Goal: Use online tool/utility: Utilize a website feature to perform a specific function

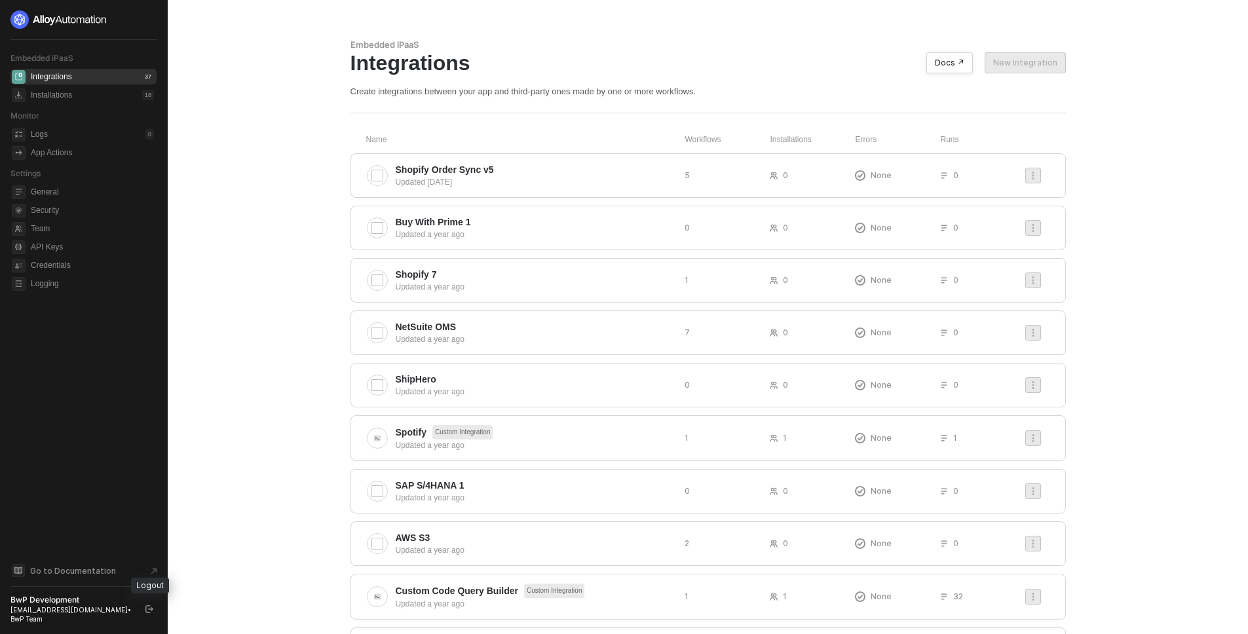
click at [151, 609] on icon "logout" at bounding box center [149, 609] width 8 height 8
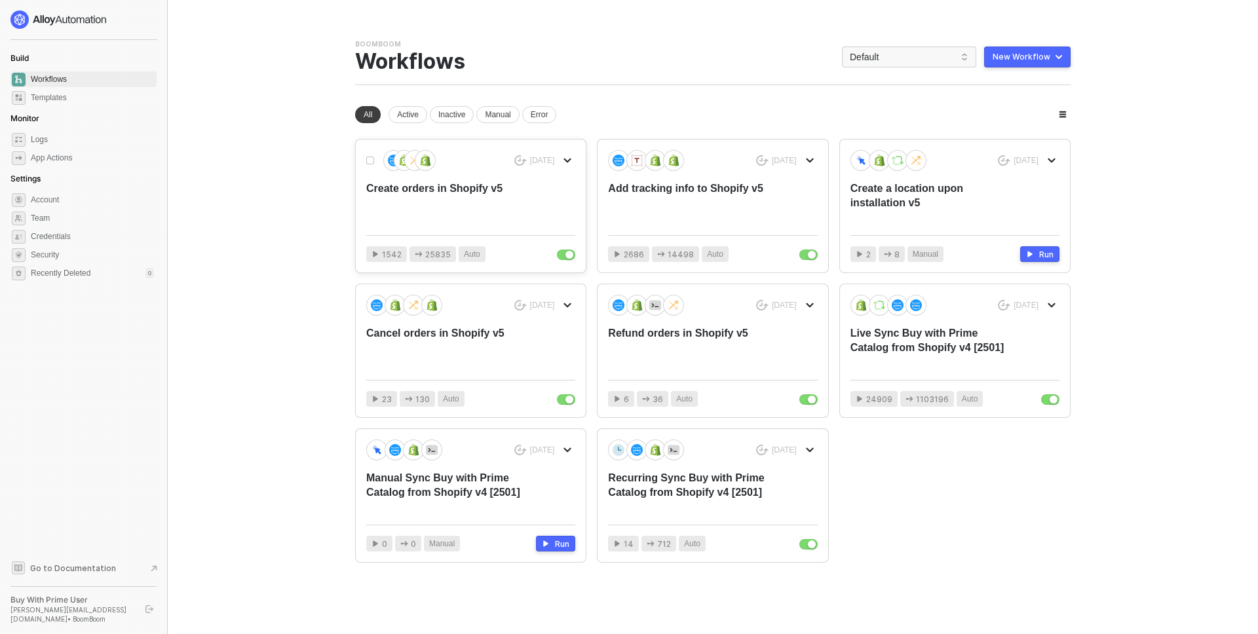
click at [510, 195] on div "Create orders in Shopify v5" at bounding box center [449, 202] width 167 height 43
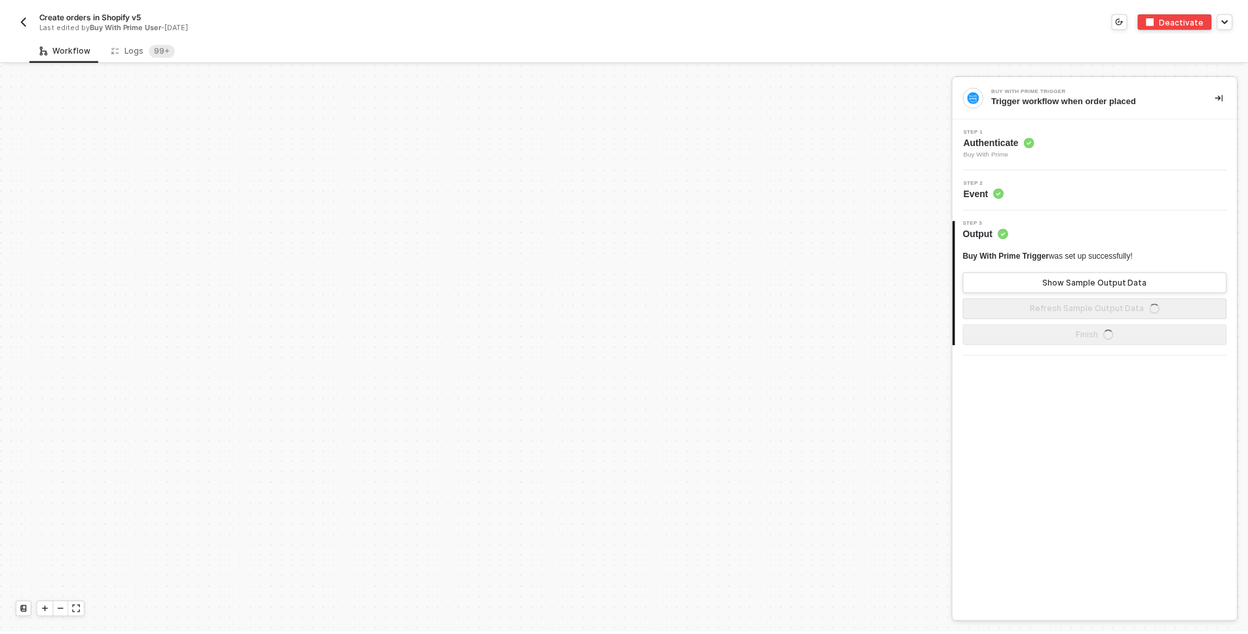
scroll to position [568, 0]
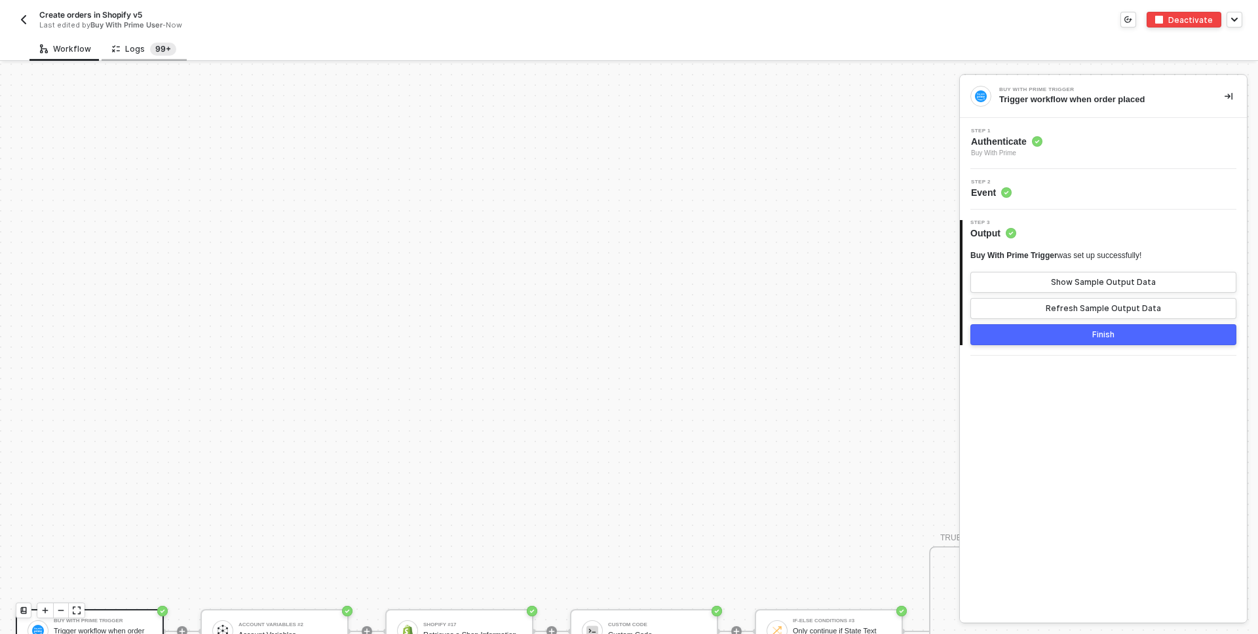
click at [156, 47] on sup "99+" at bounding box center [163, 49] width 26 height 13
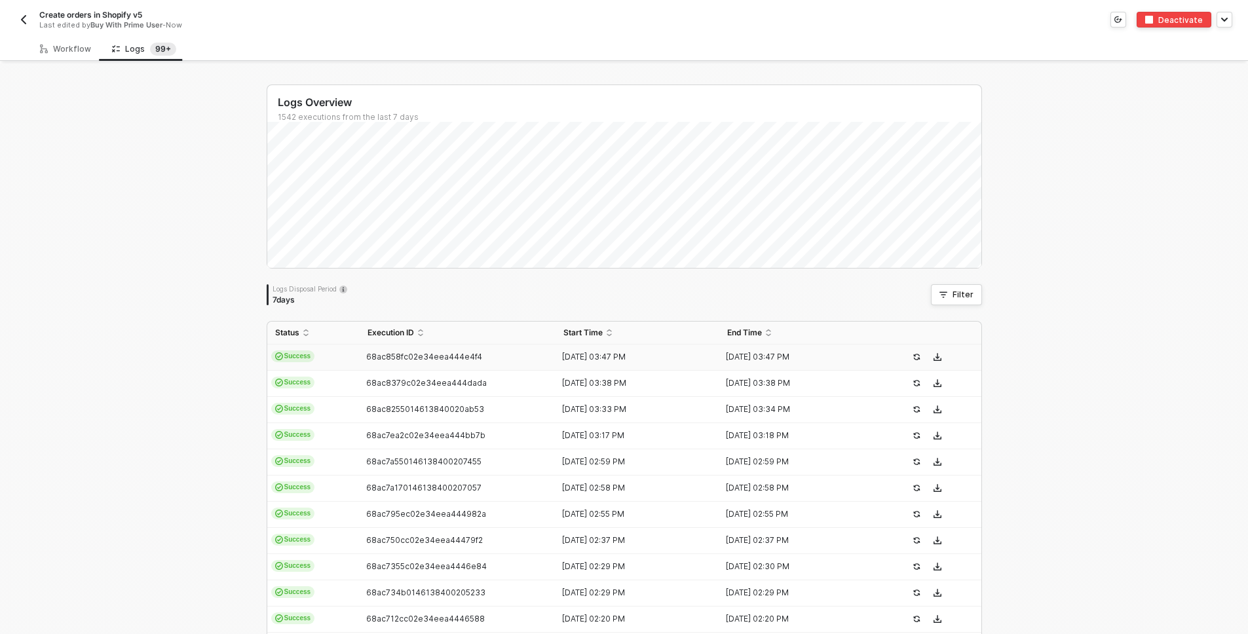
click at [360, 351] on td "68ac858fc02e34eea444e4f4" at bounding box center [458, 358] width 197 height 26
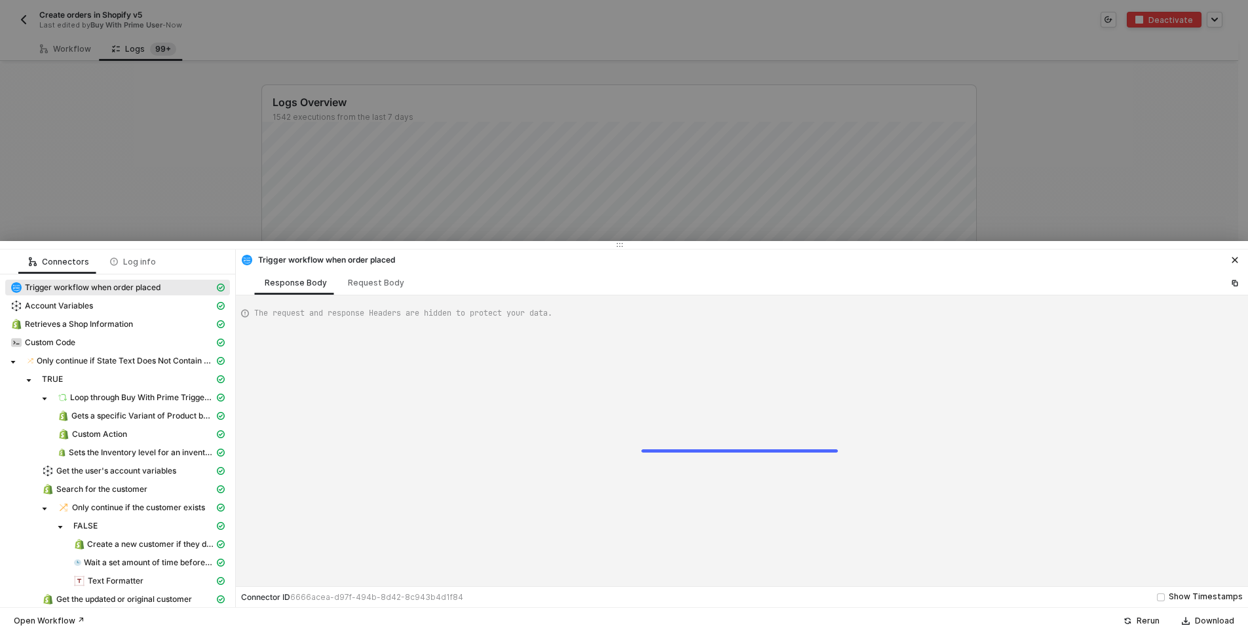
type textarea "{ "json": { "id": "322-T3WB-PSVZKB", "orderState": { "createdAt": "[DATE]T15:46…"
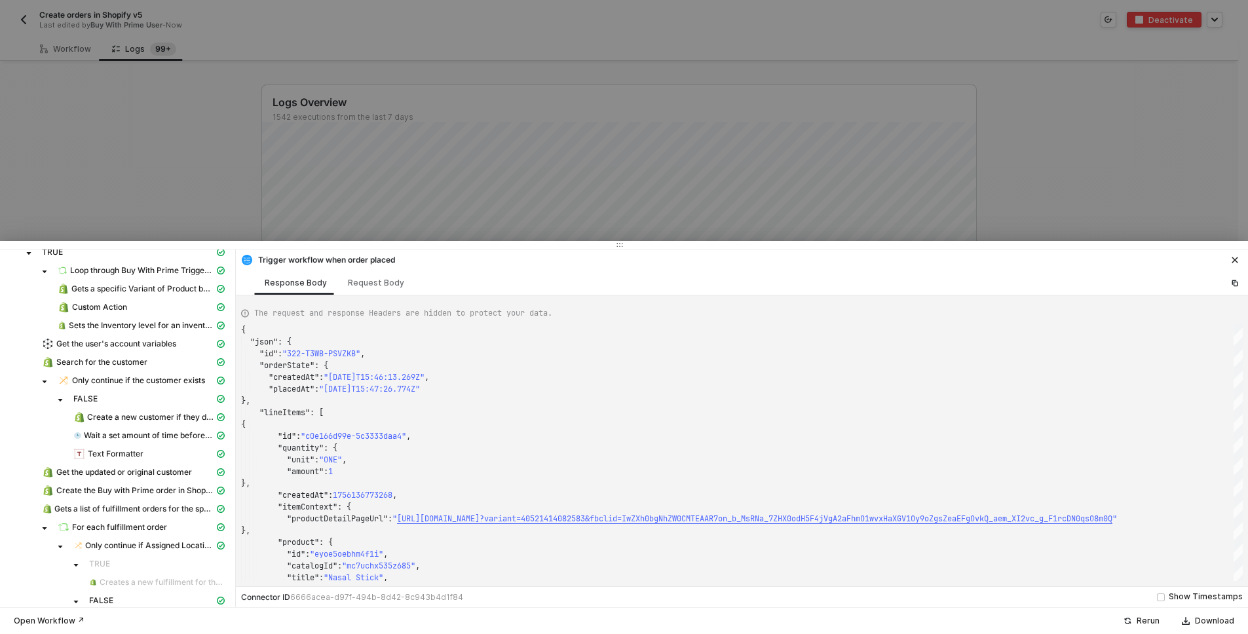
scroll to position [85, 0]
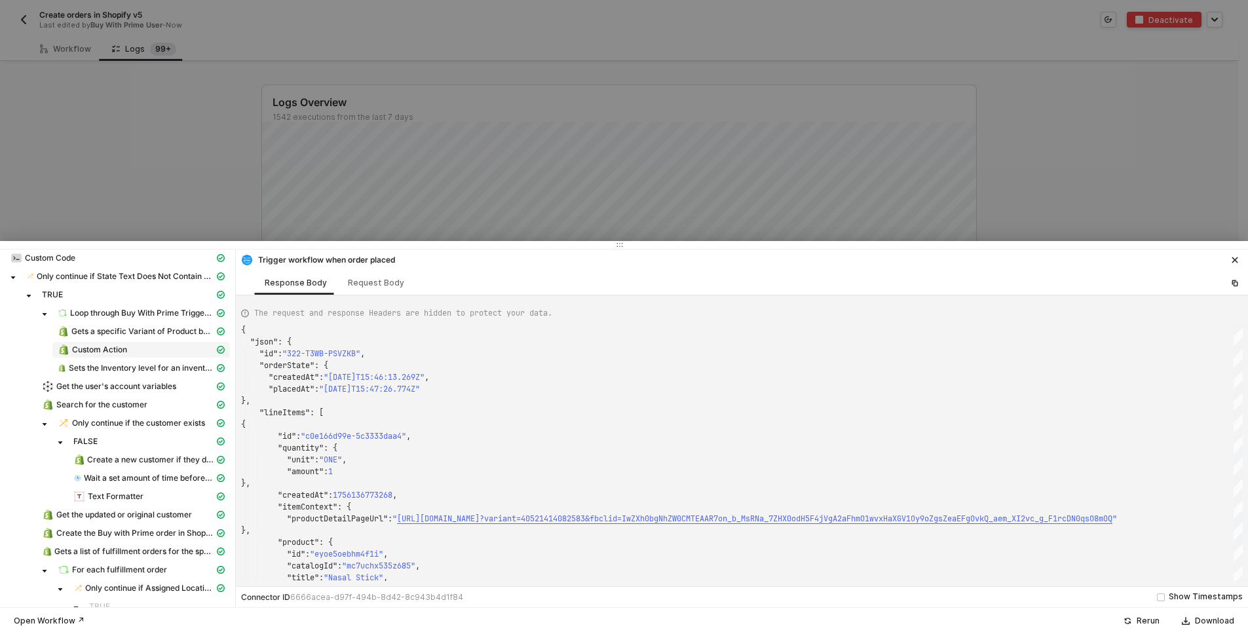
click at [126, 353] on span "Custom Action" at bounding box center [99, 350] width 55 height 10
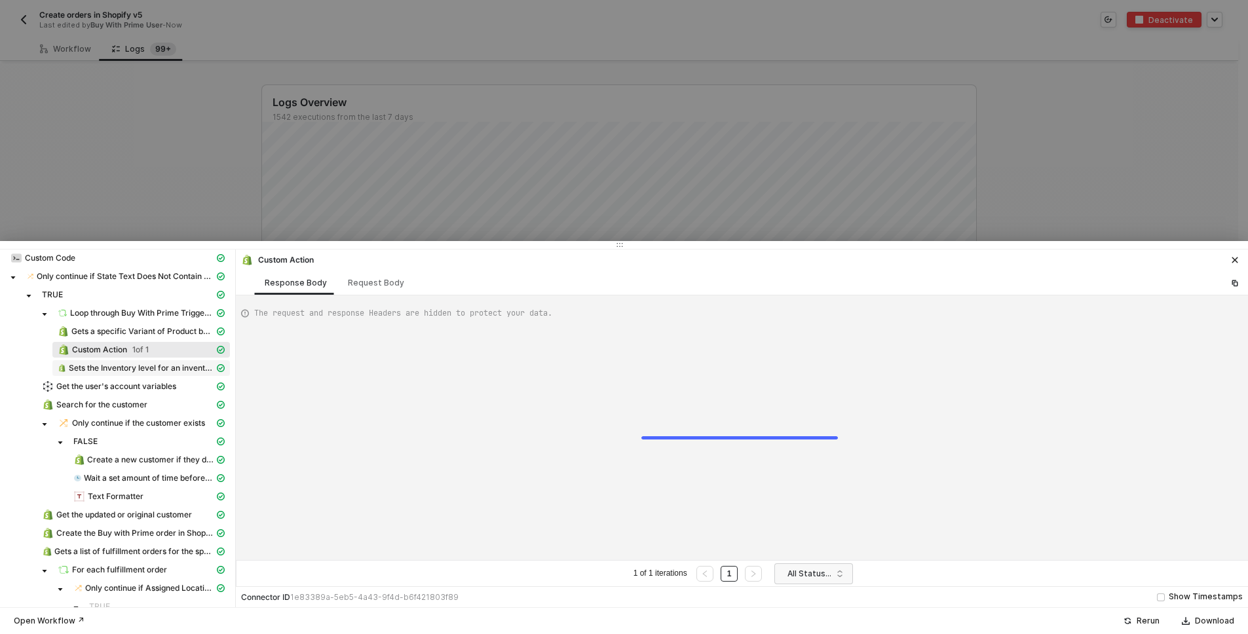
type textarea "{ "data": { "0": [ { "json": { "data": { "inventoryActivate": { "inventoryLevel…"
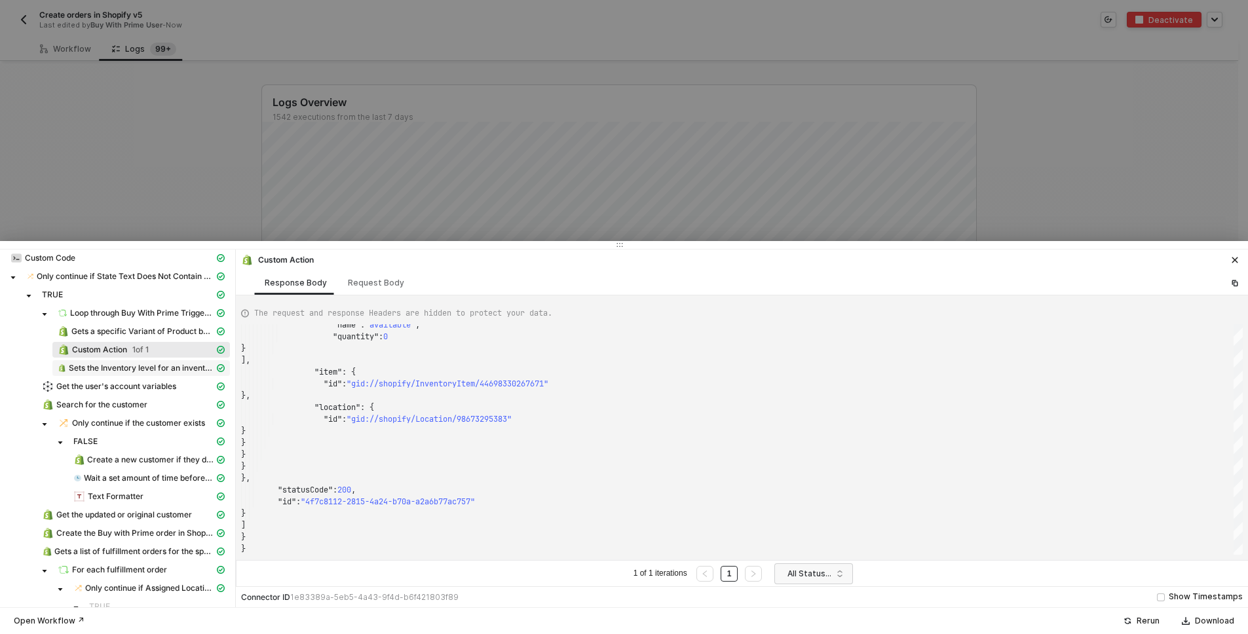
click at [132, 365] on span "Sets the Inventory level for an inventory item at a location" at bounding box center [141, 368] width 145 height 10
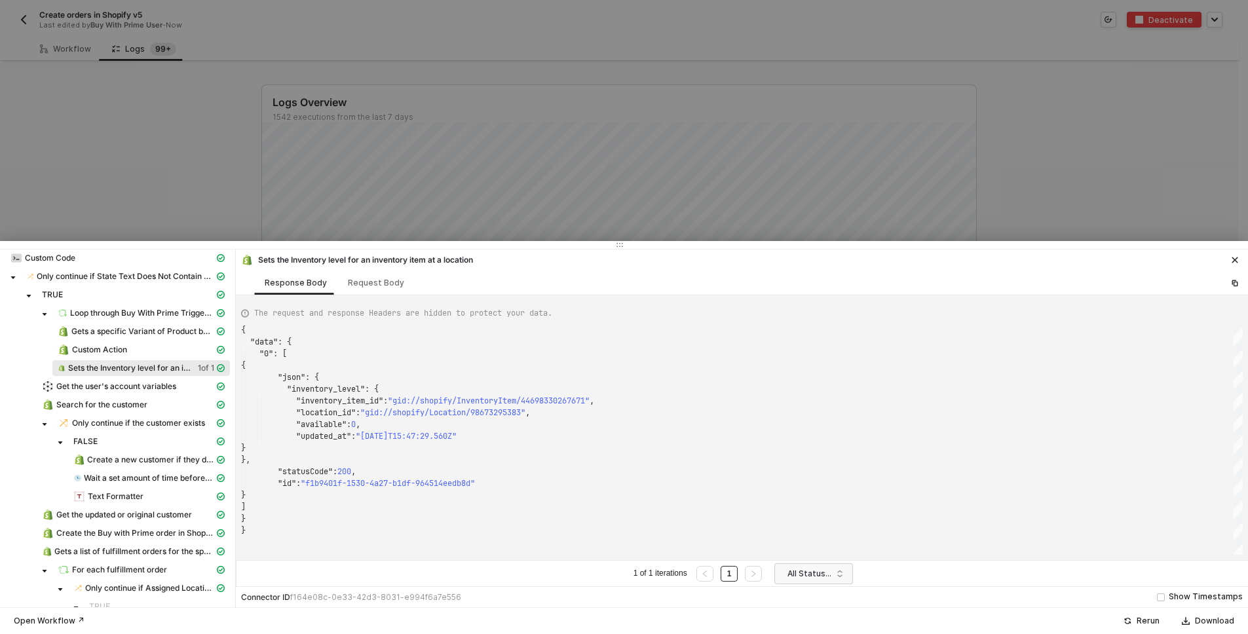
click at [115, 115] on div at bounding box center [624, 317] width 1248 height 634
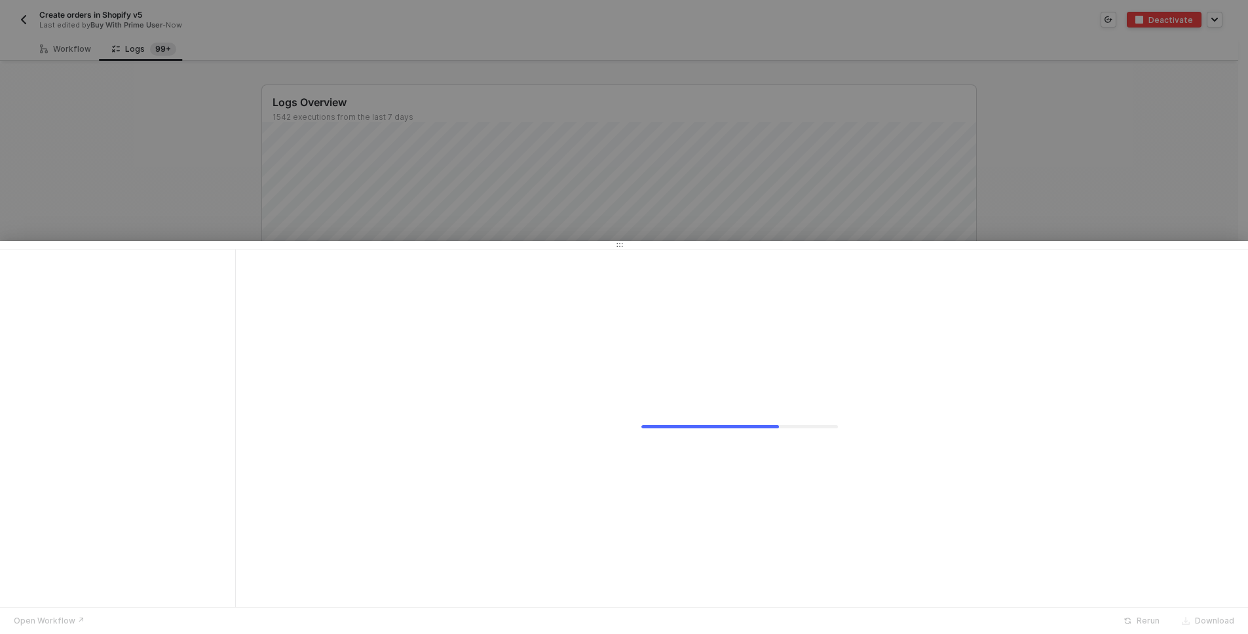
scroll to position [0, 0]
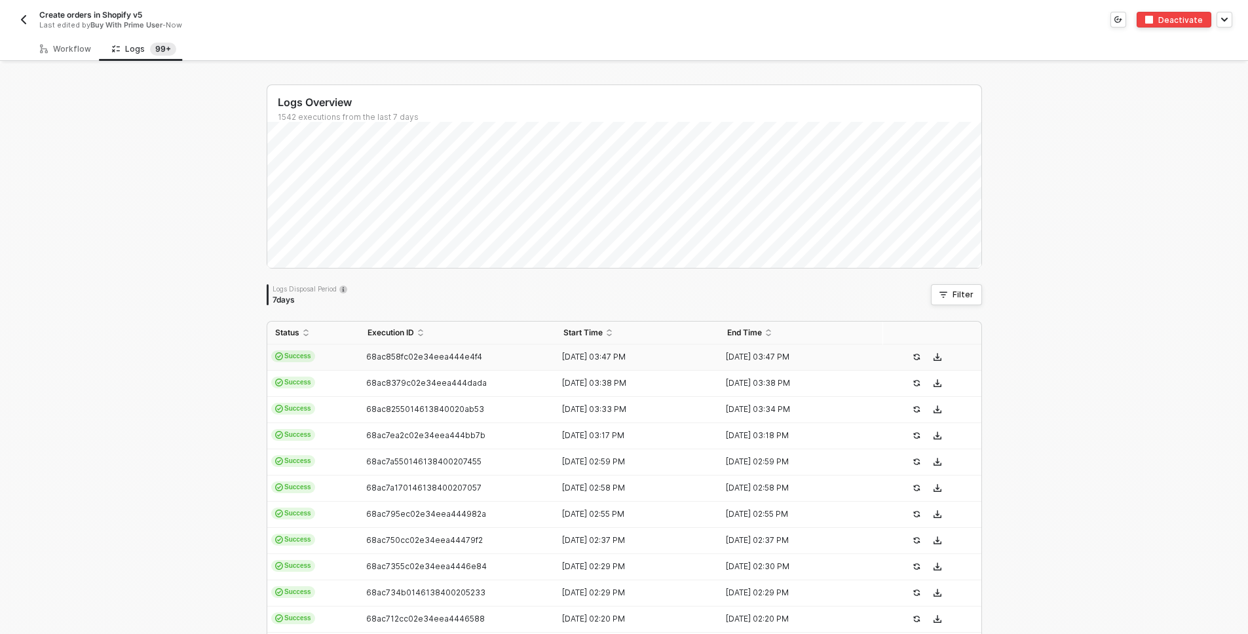
click at [29, 19] on button "button" at bounding box center [24, 20] width 16 height 16
